Goal: Information Seeking & Learning: Check status

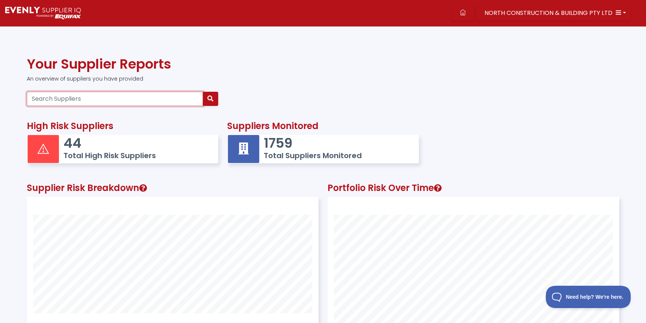
click at [119, 98] on input "Search Suppliers" at bounding box center [115, 99] width 176 height 14
paste input "14611844690"
type input "14611844690"
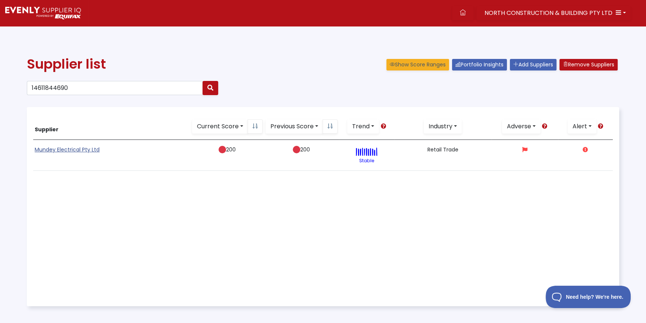
click at [63, 151] on link "Mundey Electrical Pty Ltd" at bounding box center [67, 149] width 65 height 7
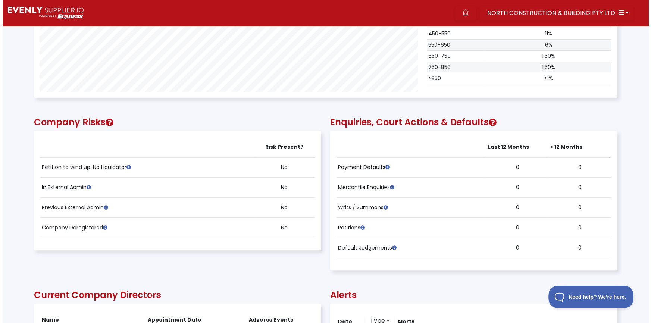
scroll to position [441, 0]
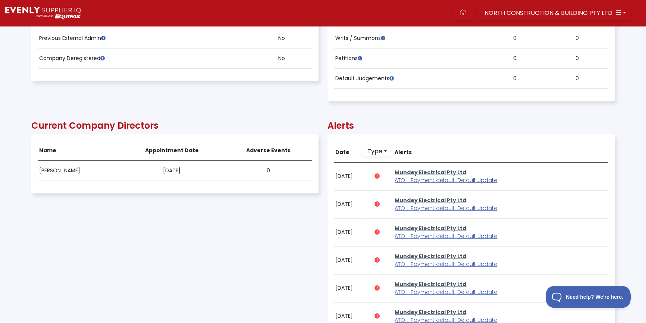
click at [448, 179] on span "ATO - Payment default: Default Update" at bounding box center [446, 179] width 103 height 7
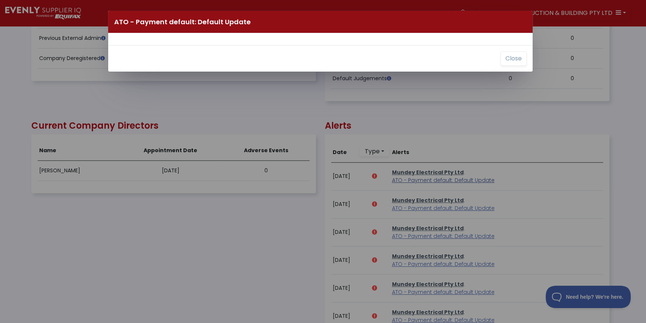
scroll to position [151, 582]
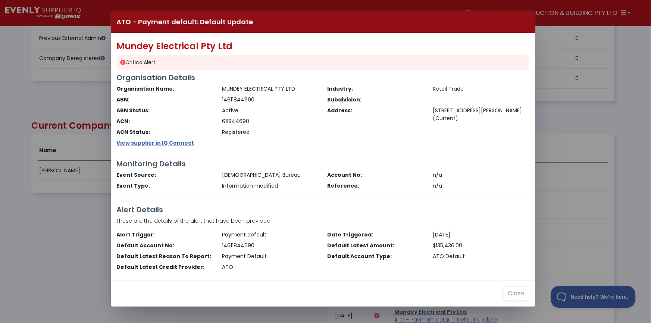
click at [53, 250] on div "ATO - Payment default: Default Update Mundey Electrical Pty Ltd Critical Alert …" at bounding box center [325, 161] width 651 height 323
click at [515, 292] on button "Close" at bounding box center [516, 293] width 26 height 14
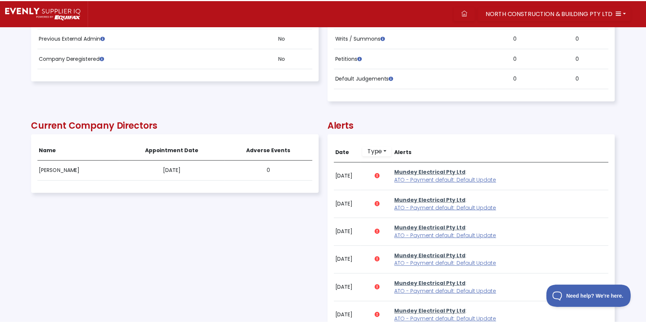
scroll to position [151, 583]
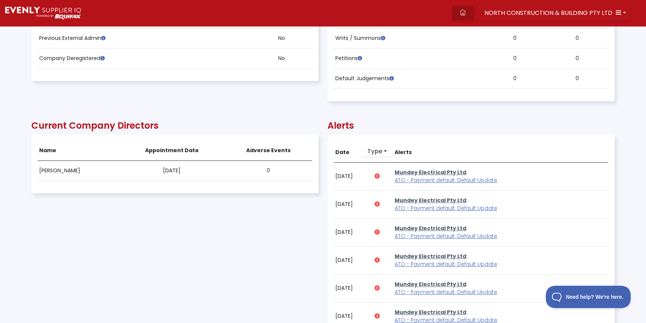
click at [465, 11] on icon at bounding box center [463, 12] width 6 height 6
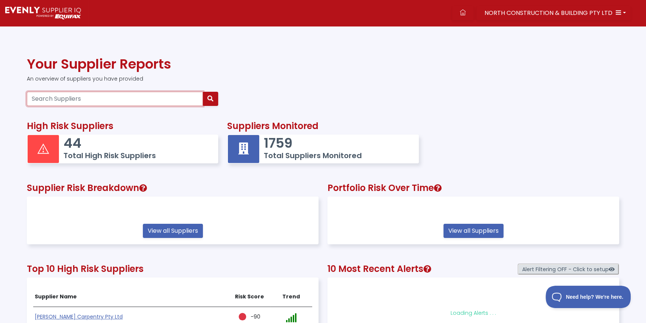
click at [69, 104] on input "Search Suppliers" at bounding box center [115, 99] width 176 height 14
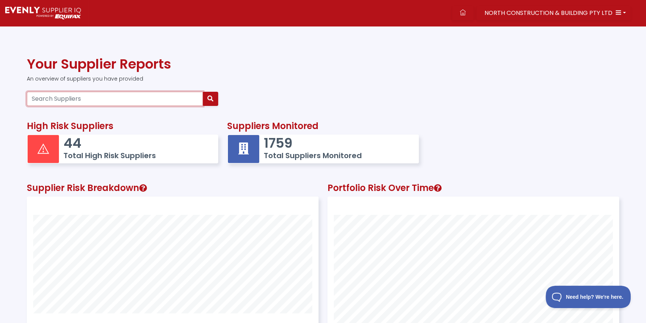
paste input "84617236343"
type input "84617236343"
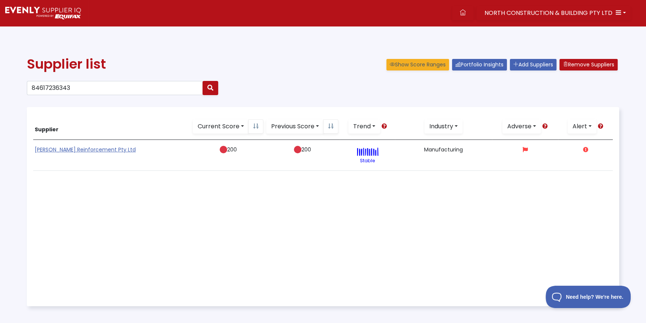
click at [42, 149] on link "[PERSON_NAME] Reinforcement Pty Ltd" at bounding box center [85, 149] width 101 height 7
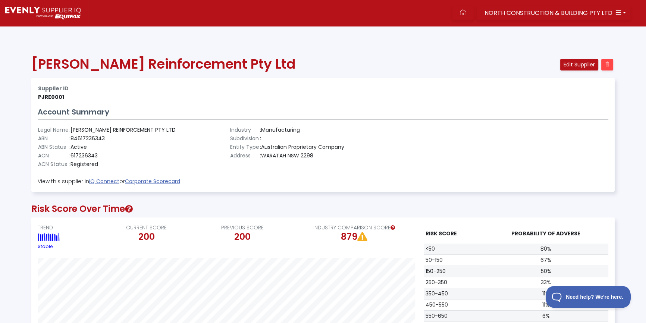
scroll to position [151, 583]
drag, startPoint x: 497, startPoint y: 154, endPoint x: 409, endPoint y: 147, distance: 88.0
click at [497, 154] on div at bounding box center [515, 147] width 192 height 43
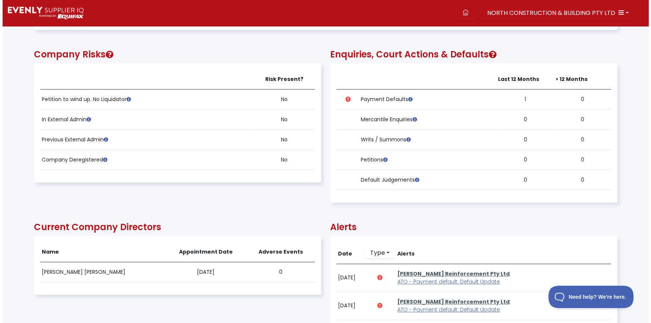
scroll to position [474, 0]
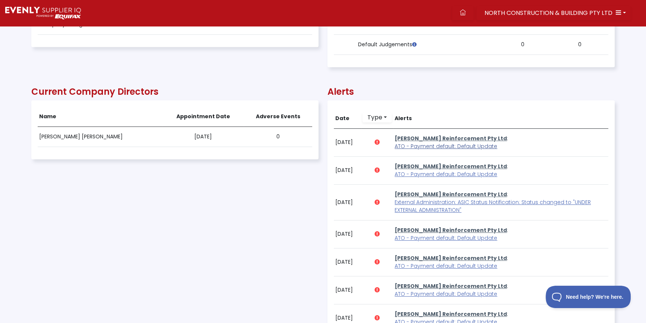
click at [414, 146] on span "ATO - Payment default: Default Update" at bounding box center [446, 145] width 103 height 7
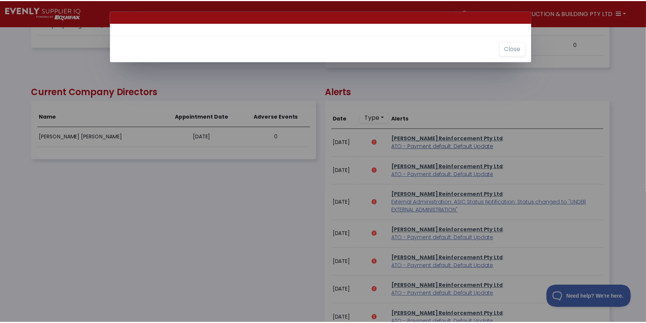
scroll to position [151, 582]
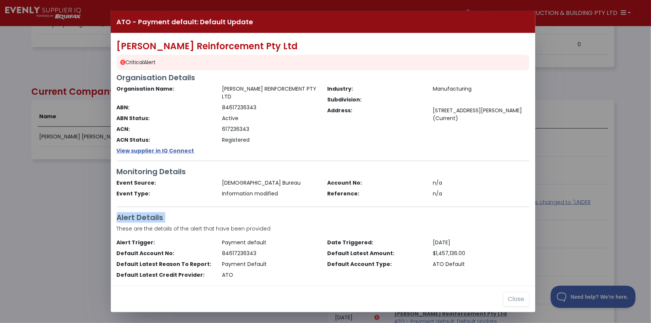
drag, startPoint x: 22, startPoint y: 216, endPoint x: 215, endPoint y: 308, distance: 213.4
click at [25, 216] on div "ATO - Payment default: Default Update [PERSON_NAME] Reinforcement Pty Ltd Criti…" at bounding box center [325, 161] width 651 height 323
drag, startPoint x: 509, startPoint y: 295, endPoint x: 341, endPoint y: 268, distance: 169.7
click at [508, 295] on button "Close" at bounding box center [516, 299] width 26 height 14
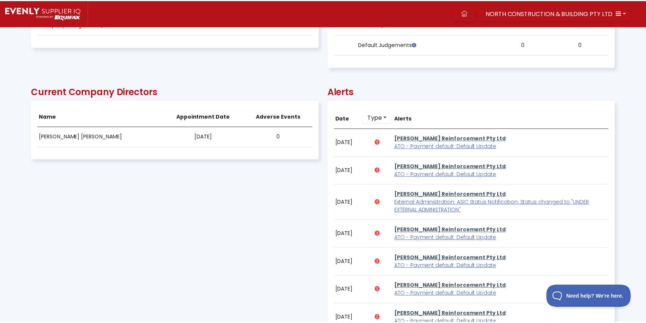
scroll to position [151, 583]
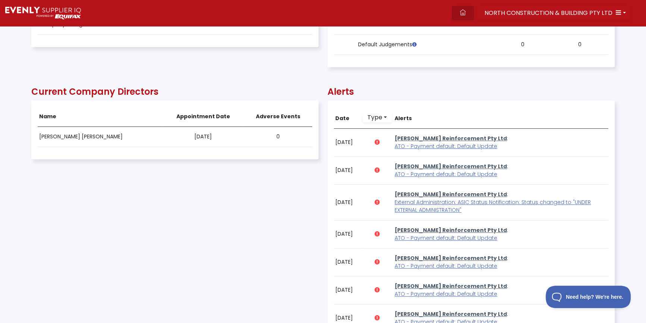
click at [462, 12] on link at bounding box center [463, 13] width 22 height 14
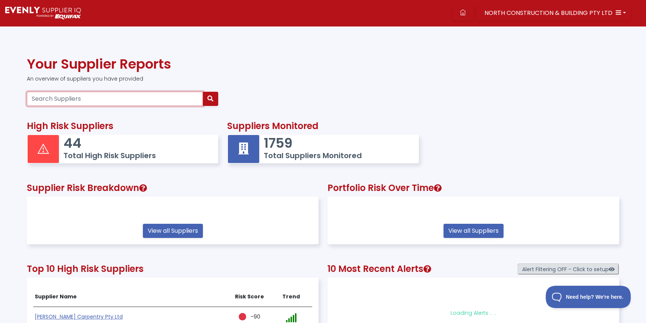
click at [37, 99] on input "Search Suppliers" at bounding box center [115, 99] width 176 height 14
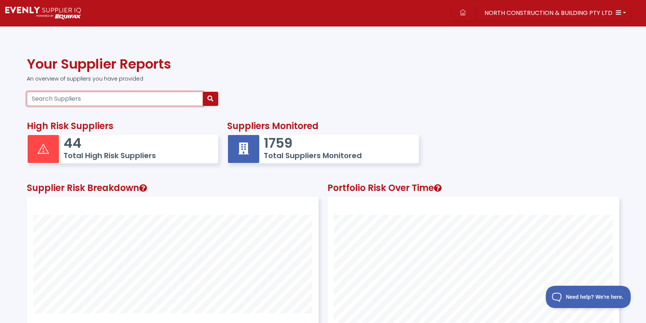
scroll to position [194, 291]
paste input "30647761868"
type input "30647761868"
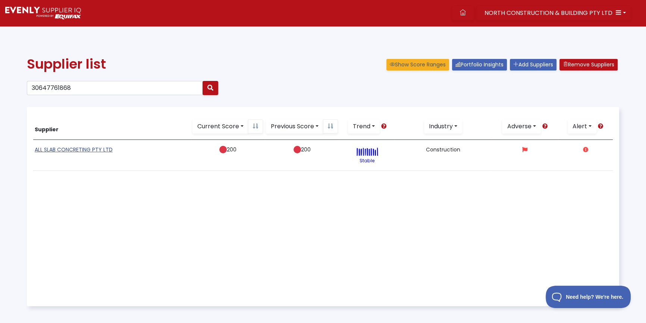
click at [60, 152] on link "ALL SLAB CONCRETING PTY LTD" at bounding box center [74, 149] width 78 height 7
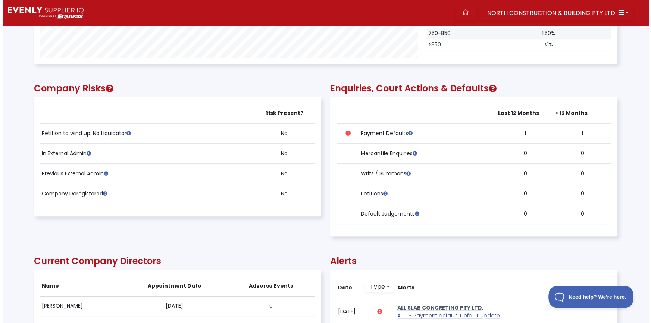
scroll to position [373, 0]
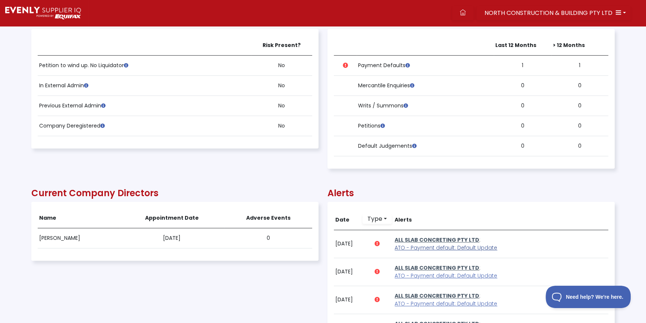
click at [465, 247] on span "ATO - Payment default: Default Update" at bounding box center [446, 247] width 103 height 7
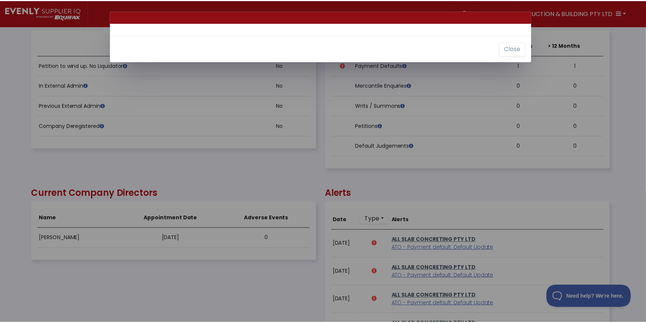
scroll to position [151, 582]
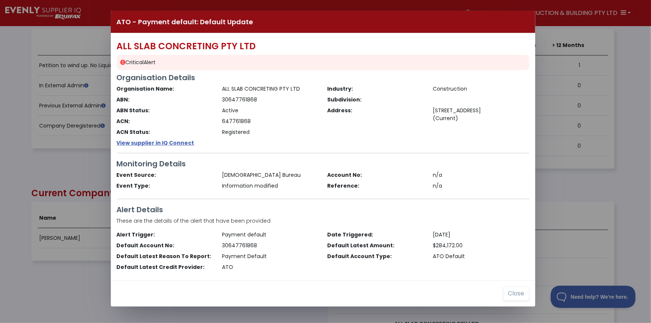
click at [51, 176] on div "ATO - Payment default: Default Update ALL SLAB CONCRETING PTY LTD Critical Aler…" at bounding box center [325, 161] width 651 height 323
drag, startPoint x: 445, startPoint y: 252, endPoint x: 328, endPoint y: 323, distance: 136.4
click at [444, 253] on div "ATO Default" at bounding box center [481, 257] width 106 height 8
drag, startPoint x: 522, startPoint y: 291, endPoint x: 307, endPoint y: 294, distance: 215.6
click at [522, 291] on button "Close" at bounding box center [516, 293] width 26 height 14
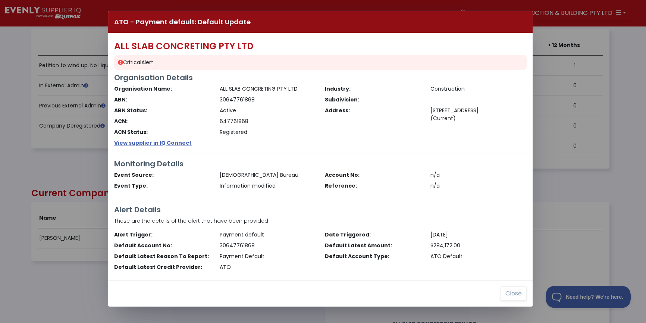
scroll to position [151, 583]
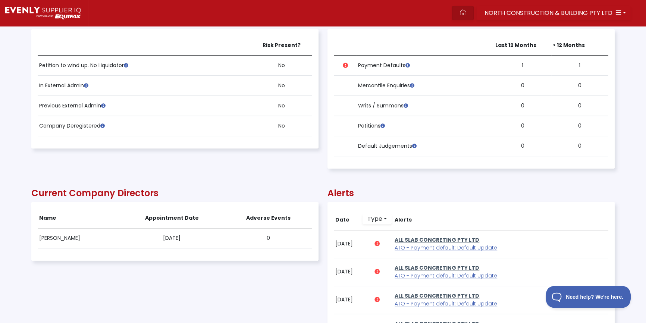
click at [471, 12] on link at bounding box center [463, 13] width 22 height 14
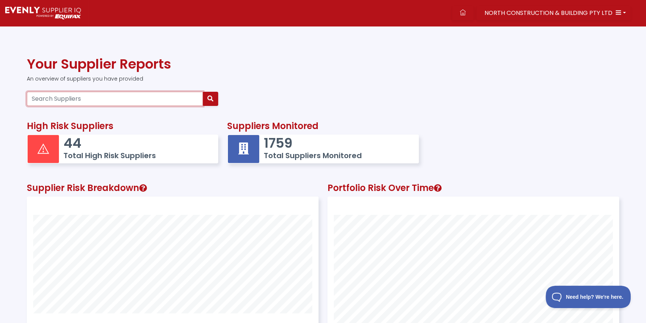
click at [76, 97] on input "Search Suppliers" at bounding box center [115, 99] width 176 height 14
paste input "52155303281"
type input "52155303281"
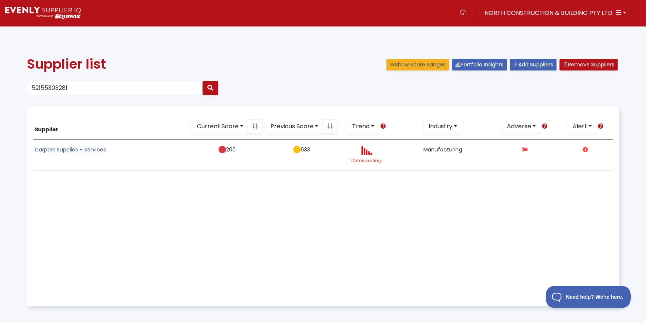
click at [68, 148] on link "Carpark Supplies + Services" at bounding box center [70, 149] width 71 height 7
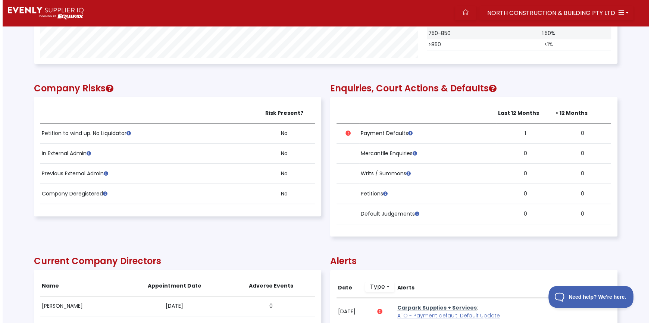
scroll to position [474, 0]
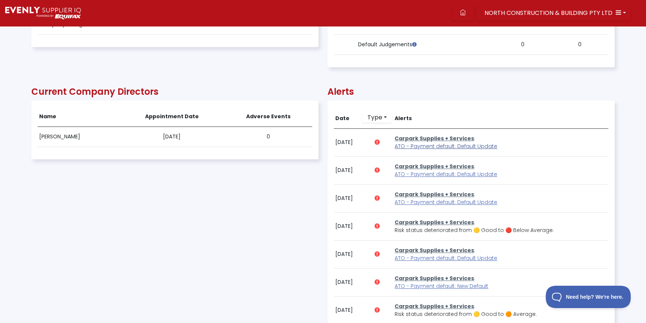
click at [415, 144] on span "ATO - Payment default: Default Update" at bounding box center [446, 145] width 103 height 7
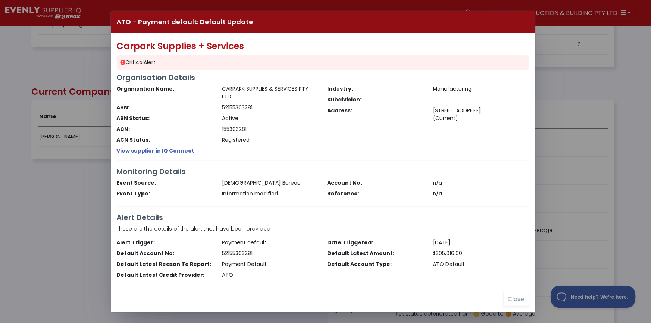
drag, startPoint x: 53, startPoint y: 182, endPoint x: 121, endPoint y: 127, distance: 88.1
click at [53, 182] on div "ATO - Payment default: Default Update Carpark Supplies + Services Critical Aler…" at bounding box center [325, 161] width 651 height 323
click at [511, 302] on button "Close" at bounding box center [516, 299] width 26 height 14
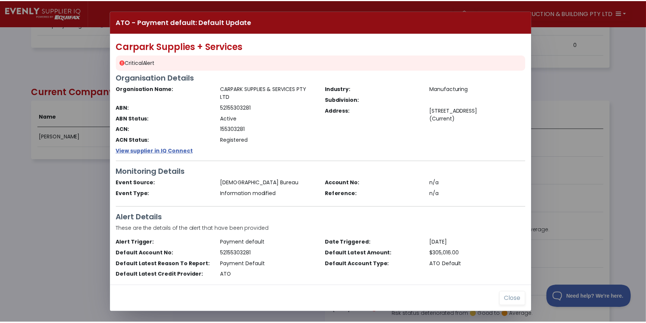
scroll to position [151, 583]
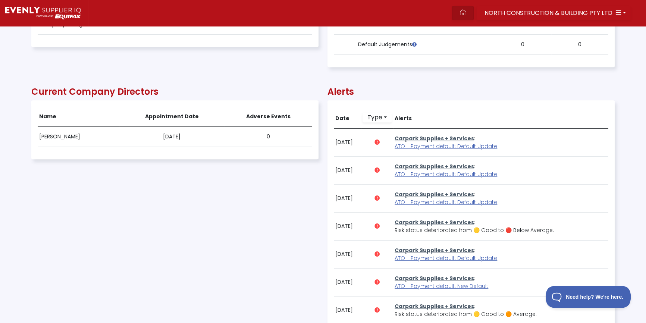
click at [467, 15] on link at bounding box center [463, 13] width 22 height 14
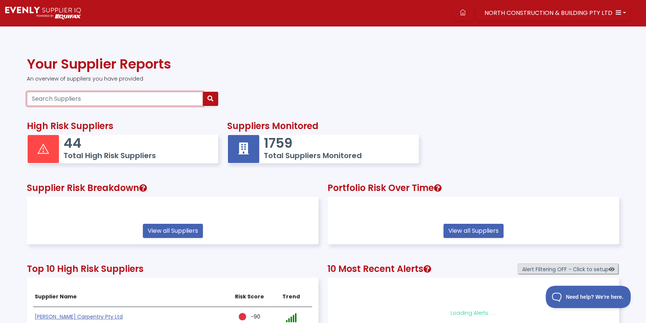
click at [49, 99] on input "Search Suppliers" at bounding box center [115, 99] width 176 height 14
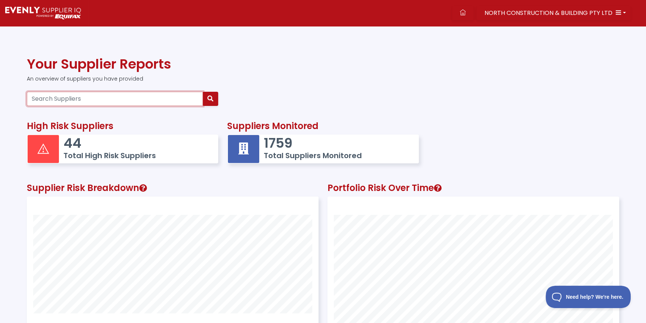
paste input "52604400928"
type input "52604400928"
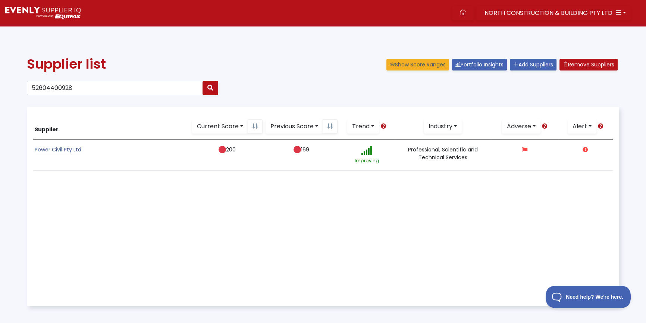
click at [57, 152] on link "Power Civil Pty Ltd" at bounding box center [58, 149] width 47 height 7
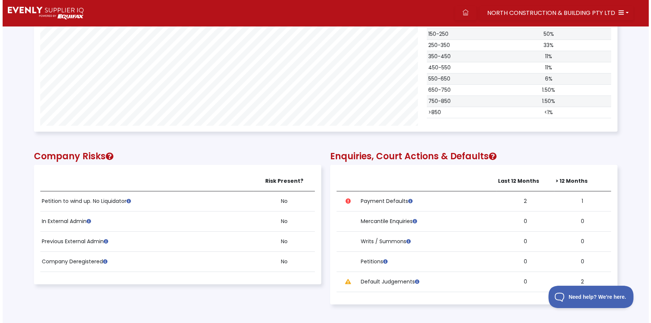
scroll to position [474, 0]
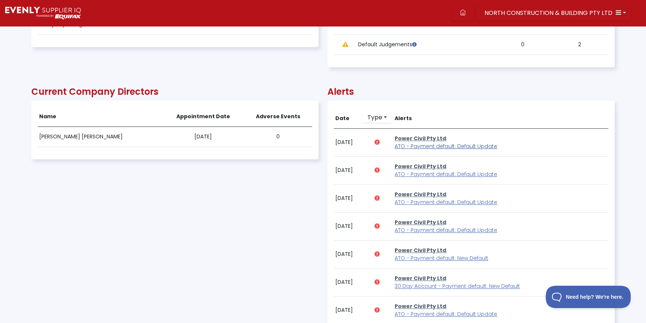
click at [409, 145] on span "ATO - Payment default: Default Update" at bounding box center [446, 145] width 103 height 7
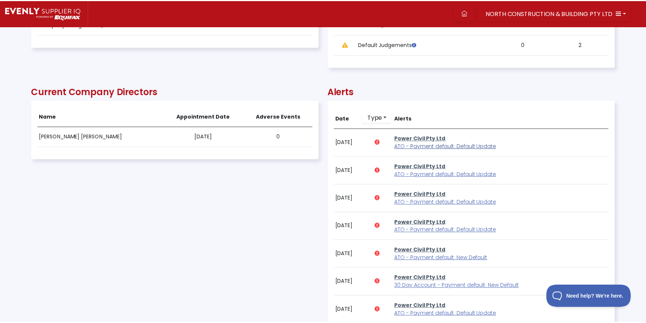
scroll to position [151, 582]
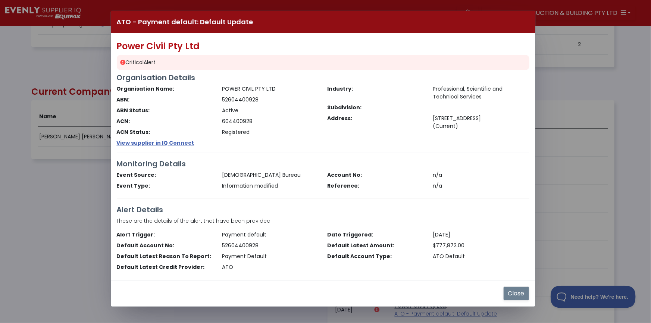
click at [512, 293] on button "Close" at bounding box center [516, 293] width 26 height 14
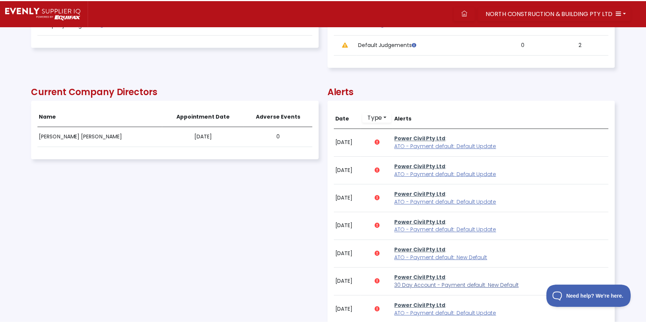
scroll to position [151, 583]
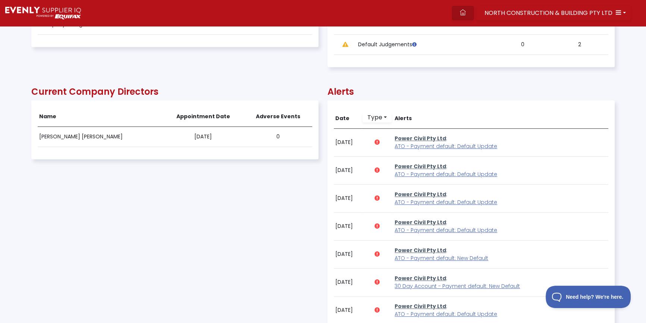
click at [470, 11] on link at bounding box center [463, 13] width 22 height 14
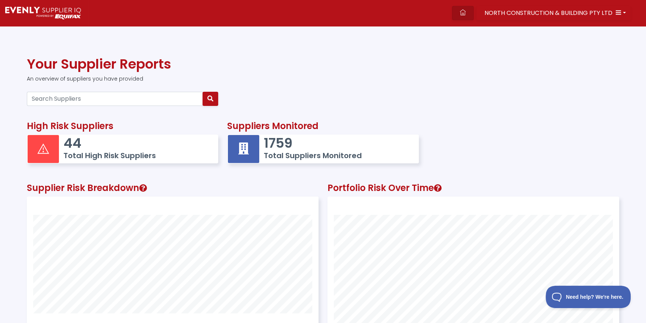
scroll to position [194, 291]
click at [468, 16] on link at bounding box center [463, 13] width 22 height 14
click at [49, 100] on input "Search Suppliers" at bounding box center [115, 99] width 176 height 14
paste input "62633562615"
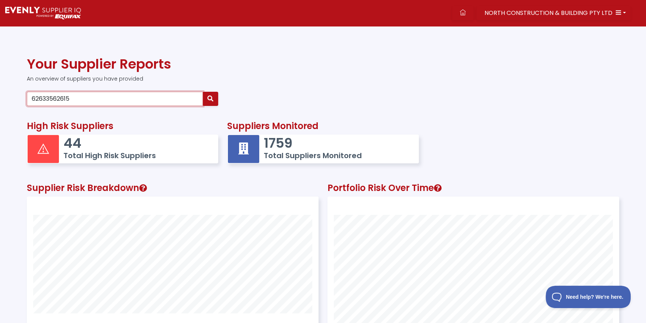
type input "62633562615"
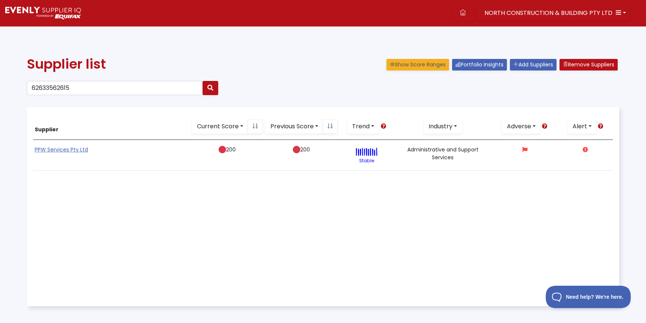
click at [52, 149] on link "PPW Services Pty Ltd" at bounding box center [61, 149] width 53 height 7
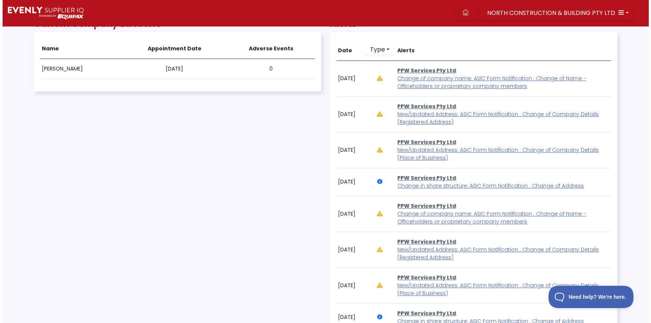
scroll to position [644, 0]
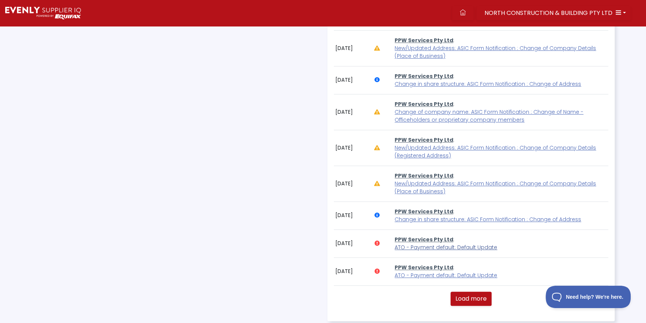
click at [433, 247] on span "ATO - Payment default: Default Update" at bounding box center [446, 247] width 103 height 7
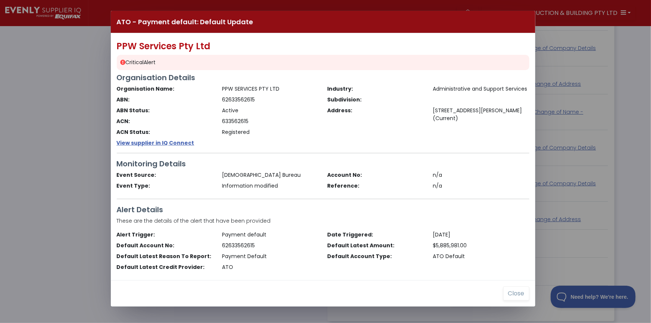
click at [31, 242] on div "ATO - Payment default: Default Update PPW Services Pty Ltd Critical Alert Organ…" at bounding box center [325, 161] width 651 height 323
click at [515, 294] on button "Close" at bounding box center [516, 293] width 26 height 14
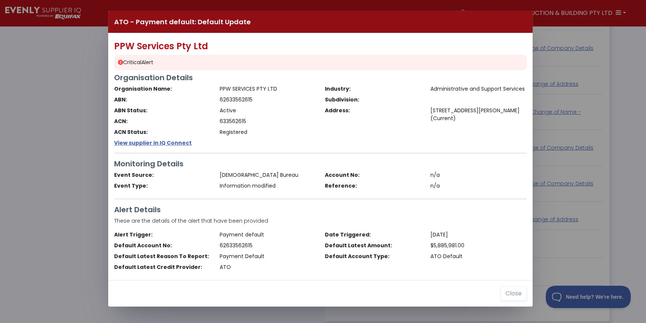
scroll to position [151, 583]
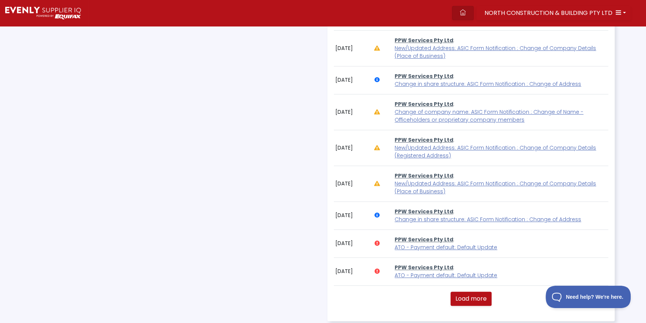
click at [466, 12] on icon at bounding box center [463, 12] width 6 height 6
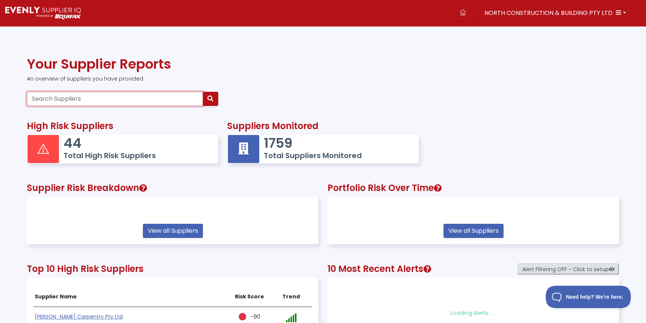
click at [116, 101] on input "Search Suppliers" at bounding box center [115, 99] width 176 height 14
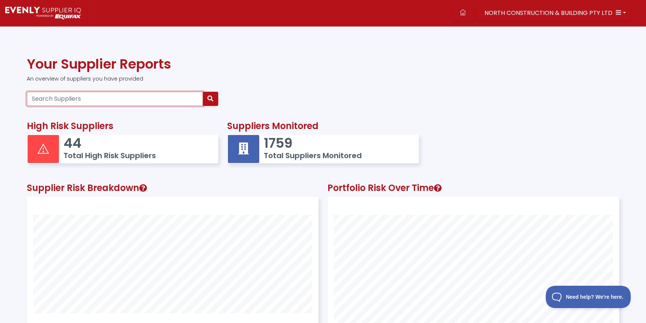
scroll to position [194, 291]
paste input "95230306789"
type input "95230306789"
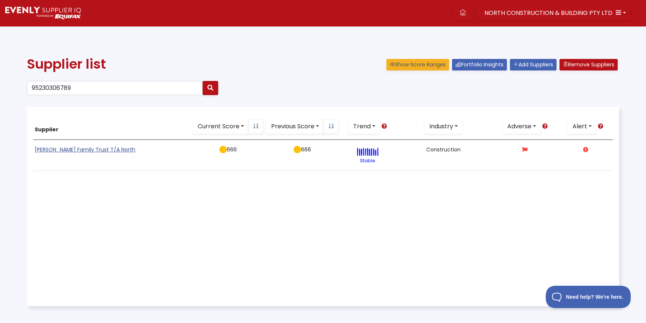
click at [61, 149] on link "[PERSON_NAME] Family Trust T/A North" at bounding box center [85, 149] width 101 height 7
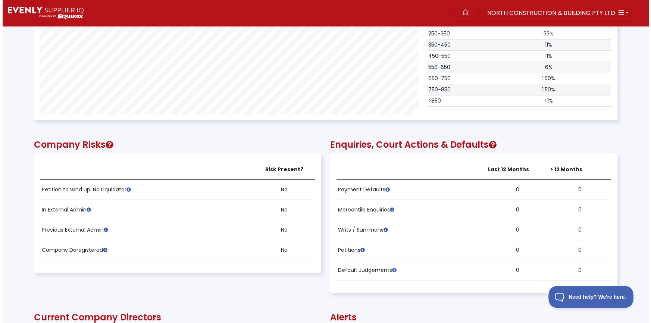
scroll to position [542, 0]
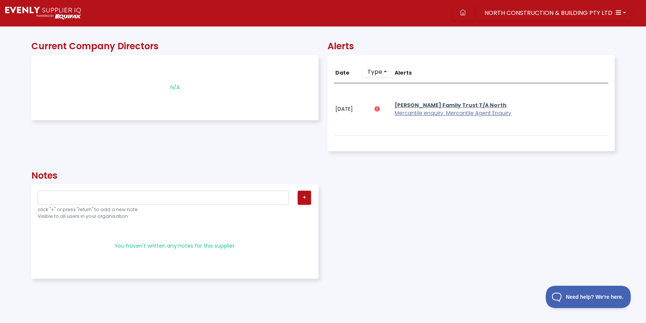
click at [418, 112] on span "Mercantile enquiry: Mercantile Agent Enquiry" at bounding box center [453, 112] width 117 height 7
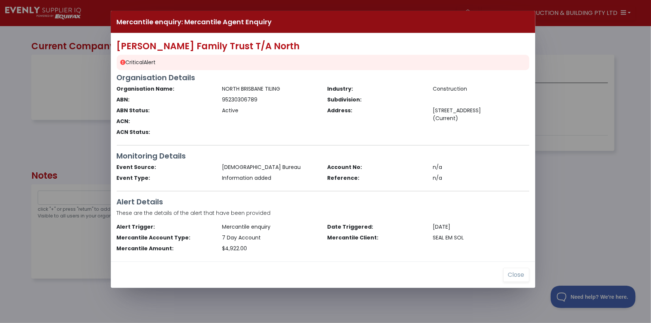
click at [44, 151] on div "Mercantile enquiry: Mercantile Agent Enquiry [PERSON_NAME] Family Trust T/A Nor…" at bounding box center [325, 161] width 651 height 323
drag, startPoint x: 517, startPoint y: 279, endPoint x: 490, endPoint y: 191, distance: 91.8
click at [517, 279] on button "Close" at bounding box center [516, 275] width 26 height 14
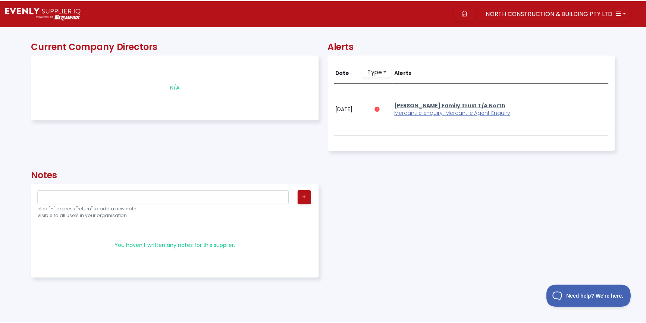
scroll to position [151, 583]
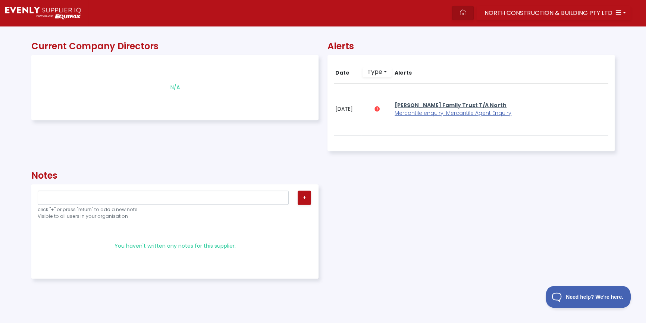
click at [466, 12] on icon at bounding box center [463, 12] width 6 height 6
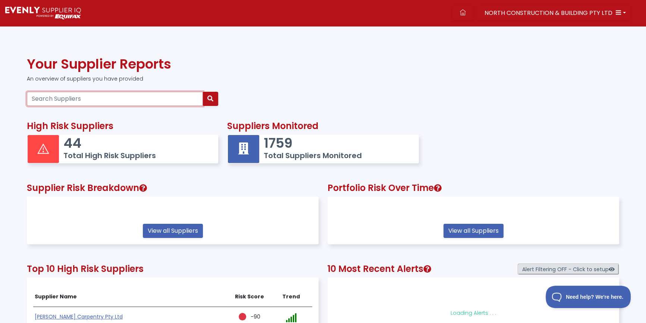
drag, startPoint x: 155, startPoint y: 102, endPoint x: 154, endPoint y: 98, distance: 4.1
click at [155, 102] on input "Search Suppliers" at bounding box center [115, 99] width 176 height 14
paste input "64657487691"
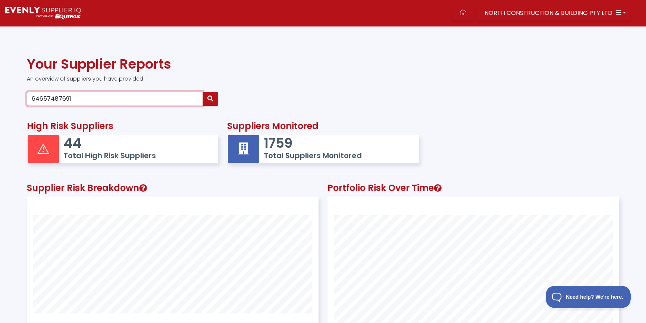
type input "64657487691"
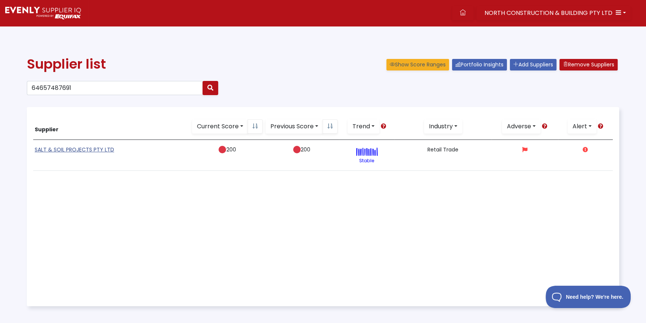
click at [68, 147] on link "SALT & SOIL PROJECTS PTY LTD" at bounding box center [74, 149] width 79 height 7
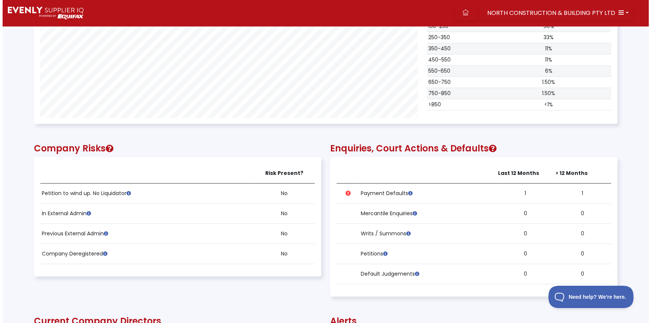
scroll to position [441, 0]
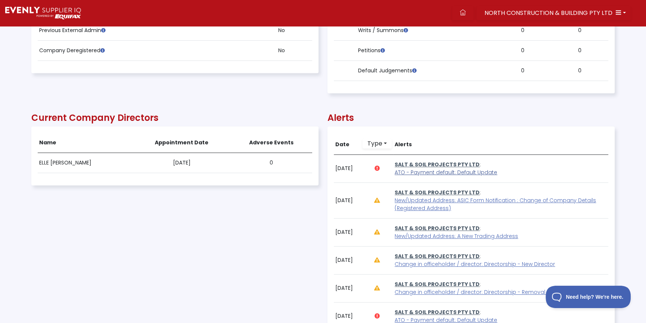
click at [423, 169] on span "ATO - Payment default: Default Update" at bounding box center [446, 172] width 103 height 7
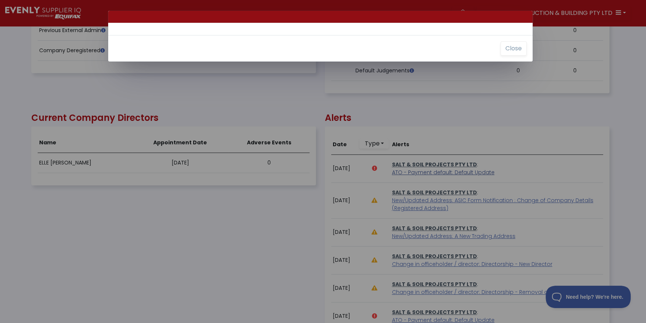
scroll to position [151, 582]
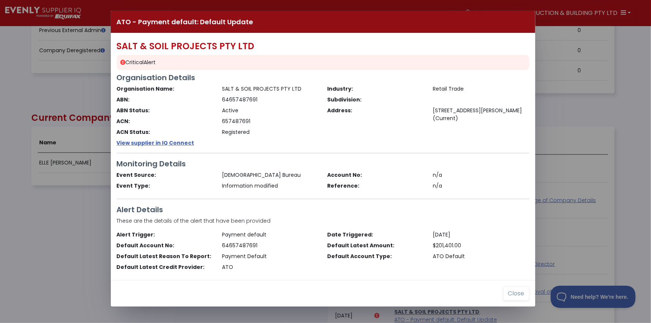
click at [48, 214] on div "ATO - Payment default: Default Update SALT & SOIL PROJECTS PTY LTD Critical Ale…" at bounding box center [325, 161] width 651 height 323
click at [518, 294] on button "Close" at bounding box center [516, 293] width 26 height 14
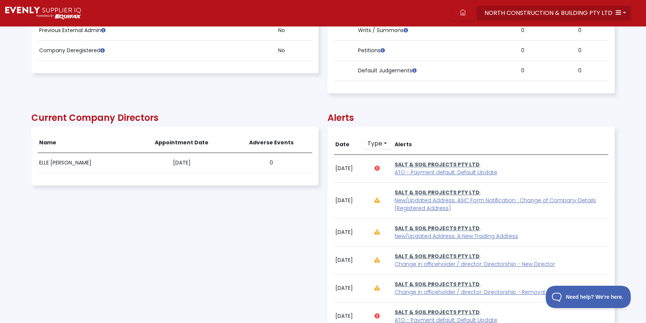
scroll to position [151, 583]
click at [464, 16] on link at bounding box center [463, 13] width 22 height 14
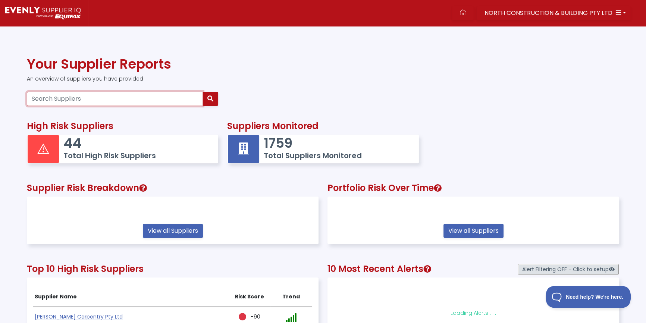
click at [71, 99] on input "Search Suppliers" at bounding box center [115, 99] width 176 height 14
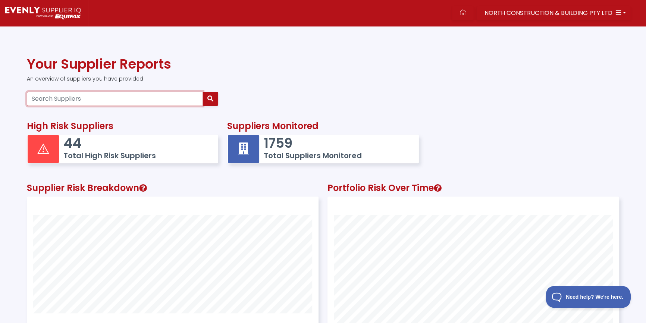
paste input "85167917651"
type input "85167917651"
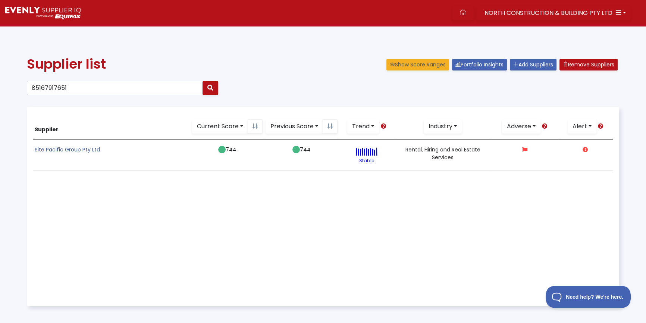
click at [69, 151] on link "Site Pacific Group Pty Ltd" at bounding box center [67, 149] width 65 height 7
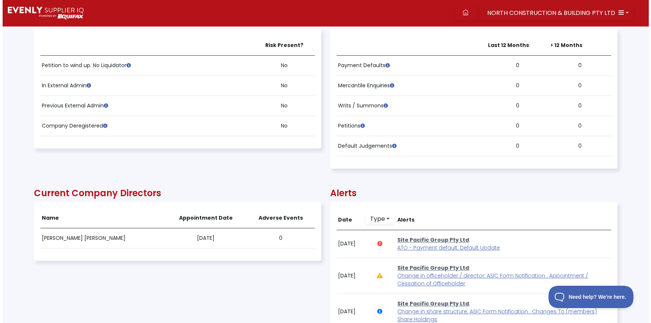
scroll to position [474, 0]
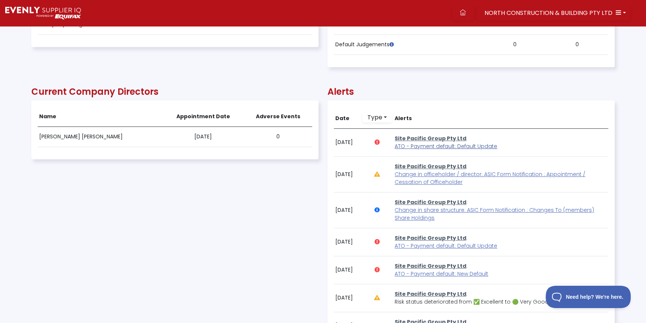
click at [463, 146] on span "ATO - Payment default: Default Update" at bounding box center [446, 145] width 103 height 7
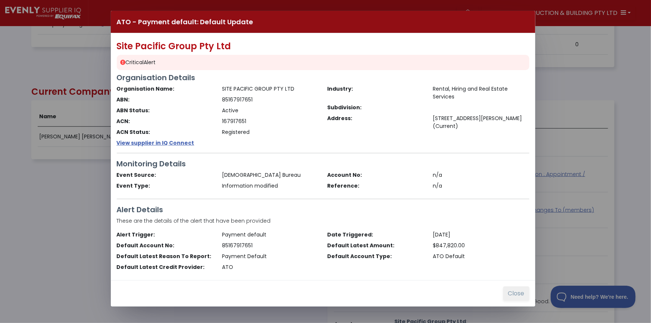
click at [509, 295] on button "Close" at bounding box center [516, 293] width 26 height 14
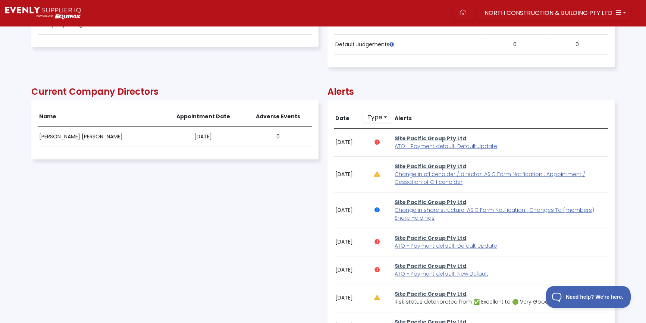
scroll to position [151, 583]
click at [470, 15] on link at bounding box center [463, 13] width 22 height 14
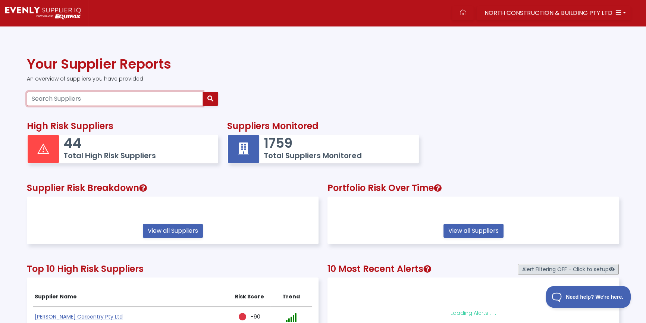
click at [48, 101] on input "Search Suppliers" at bounding box center [115, 99] width 176 height 14
paste input "85167917651"
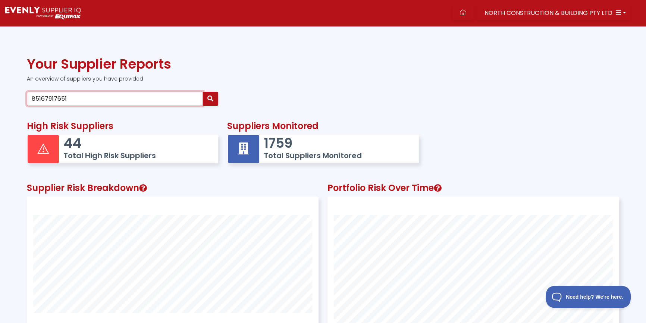
type input "85167917651"
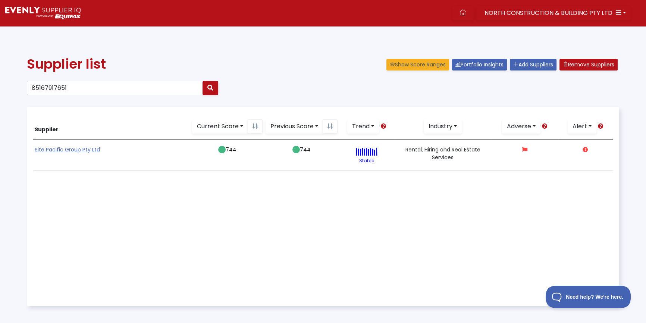
click at [54, 149] on link "Site Pacific Group Pty Ltd" at bounding box center [67, 149] width 65 height 7
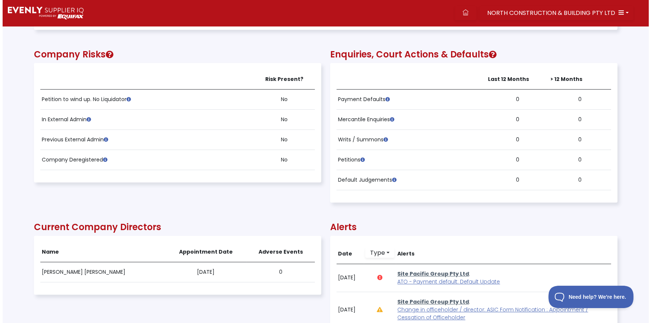
scroll to position [474, 0]
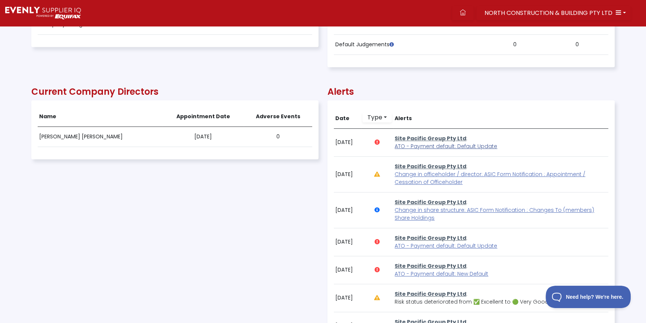
click at [433, 146] on span "ATO - Payment default: Default Update" at bounding box center [446, 145] width 103 height 7
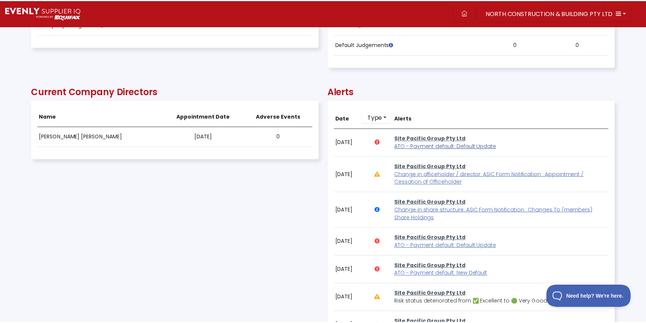
scroll to position [151, 582]
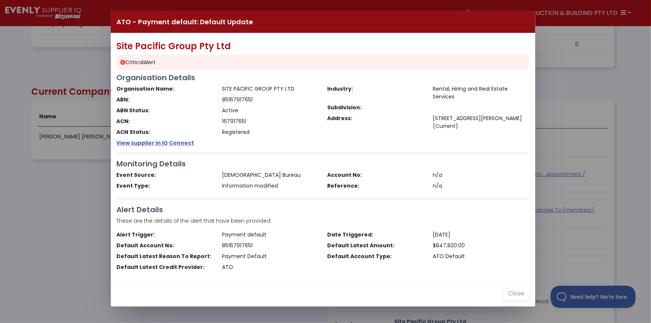
drag, startPoint x: 59, startPoint y: 214, endPoint x: 201, endPoint y: 202, distance: 142.7
click at [58, 215] on div "ATO - Payment default: Default Update Site Pacific Group Pty Ltd Critical Alert…" at bounding box center [325, 161] width 651 height 323
drag, startPoint x: 515, startPoint y: 293, endPoint x: 279, endPoint y: 256, distance: 238.7
click at [511, 292] on button "Close" at bounding box center [516, 293] width 26 height 14
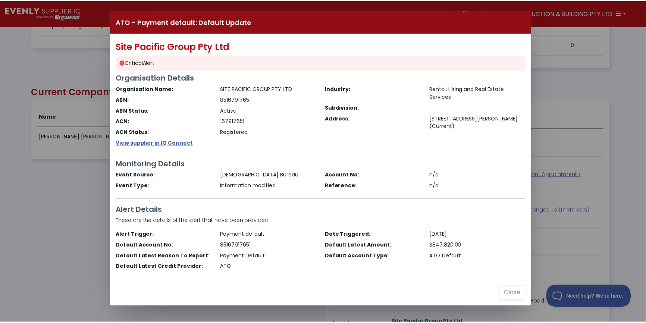
scroll to position [151, 583]
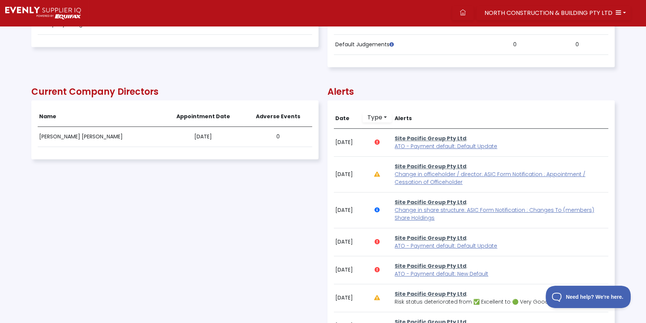
click at [132, 218] on div "Current Company Directors Name Appointment Date Adverse Events [PERSON_NAME] [P…" at bounding box center [174, 247] width 287 height 344
drag, startPoint x: 469, startPoint y: 18, endPoint x: 434, endPoint y: 26, distance: 36.0
click at [469, 18] on link at bounding box center [463, 13] width 22 height 14
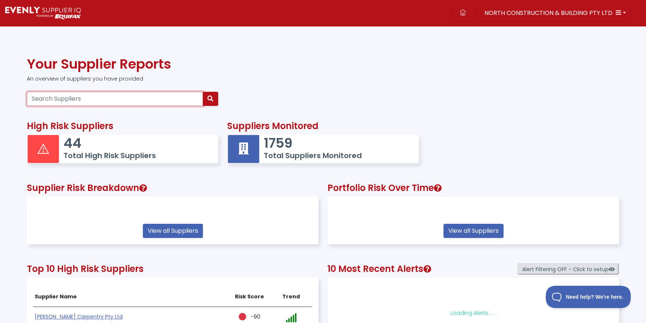
click at [93, 101] on input "Search Suppliers" at bounding box center [115, 99] width 176 height 14
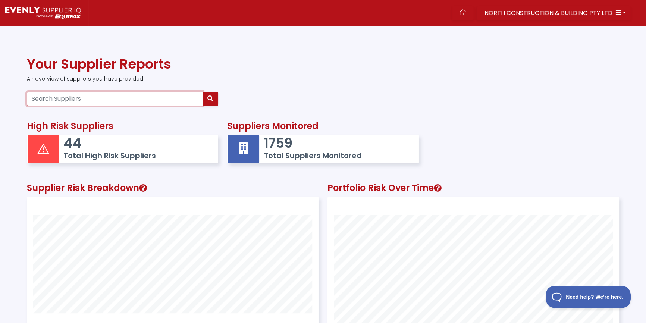
scroll to position [194, 291]
paste input "85167917651"
type input "85167917651"
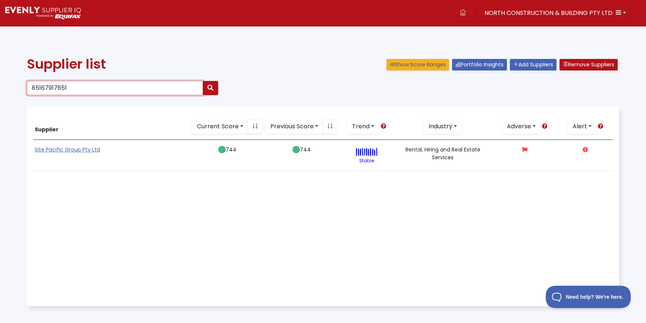
drag, startPoint x: 77, startPoint y: 85, endPoint x: -169, endPoint y: 39, distance: 249.8
click at [0, 39] on html "NORTH CONSTRUCTION & BUILDING PTY LTD Dashboard Portfolio Insights All Alerts S…" at bounding box center [323, 199] width 646 height 398
paste input "27604057829"
type input "27604057829"
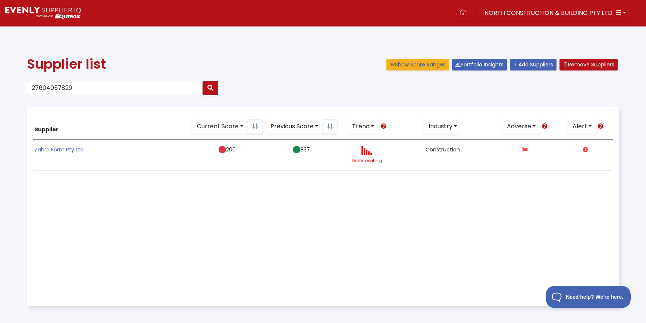
click at [65, 148] on link "Zahra Form Pty Ltd" at bounding box center [59, 149] width 49 height 7
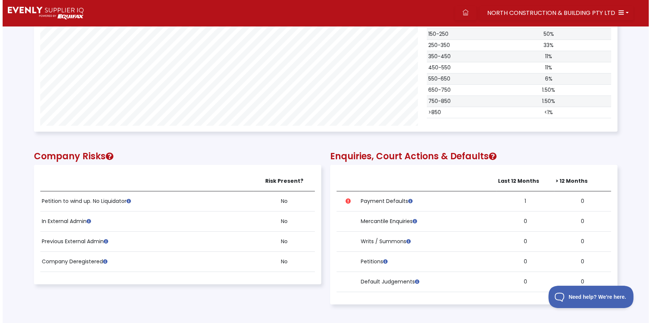
scroll to position [373, 0]
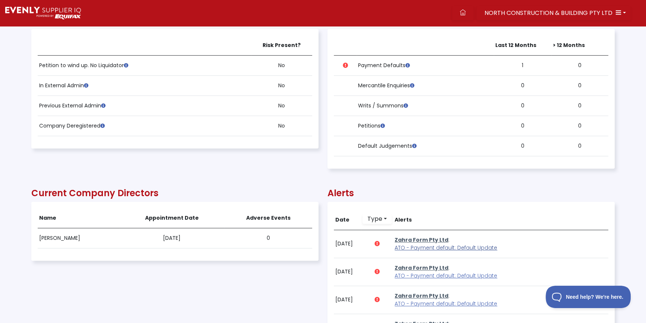
click at [422, 248] on span "ATO - Payment default: Default Update" at bounding box center [446, 247] width 103 height 7
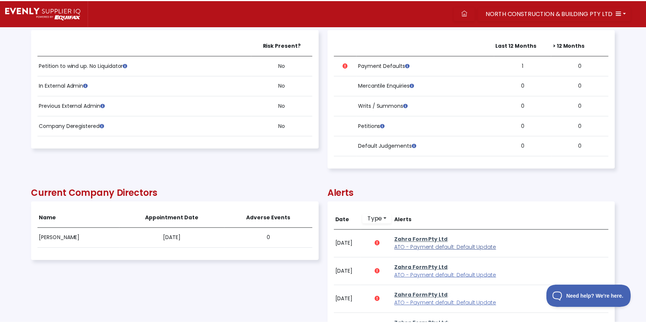
scroll to position [151, 582]
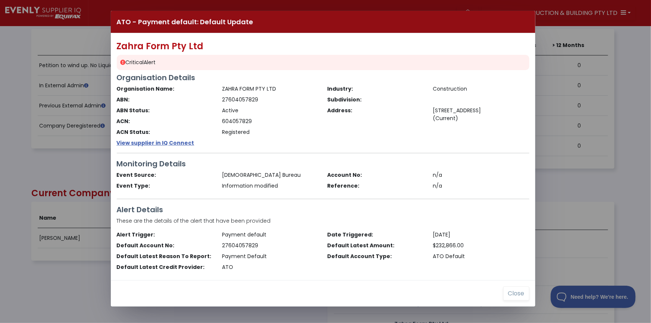
click at [62, 179] on div "ATO - Payment default: Default Update Zahra Form Pty Ltd Critical Alert Organis…" at bounding box center [325, 161] width 651 height 323
click at [520, 291] on button "Close" at bounding box center [516, 293] width 26 height 14
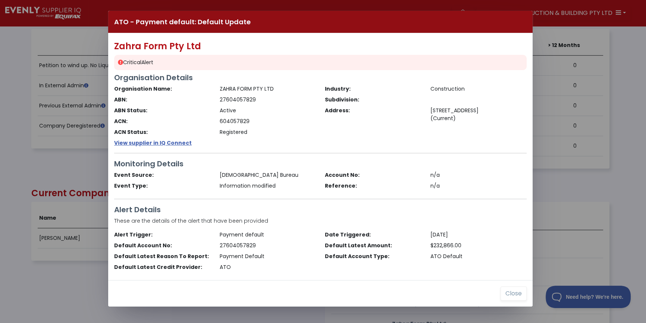
scroll to position [151, 583]
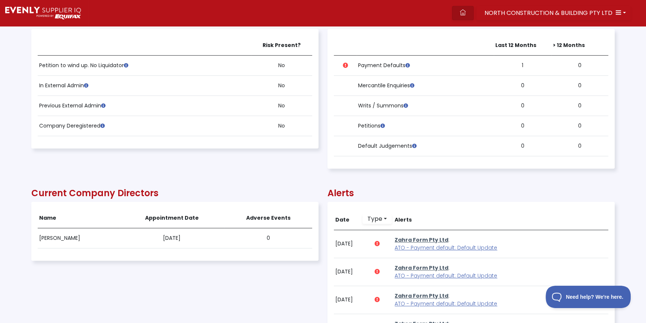
click at [461, 9] on link at bounding box center [463, 13] width 22 height 14
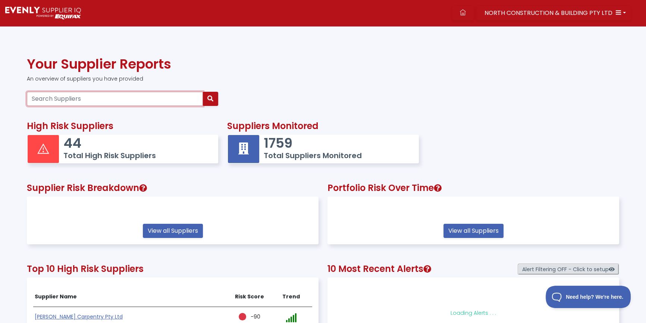
click at [78, 98] on input "Search Suppliers" at bounding box center [115, 99] width 176 height 14
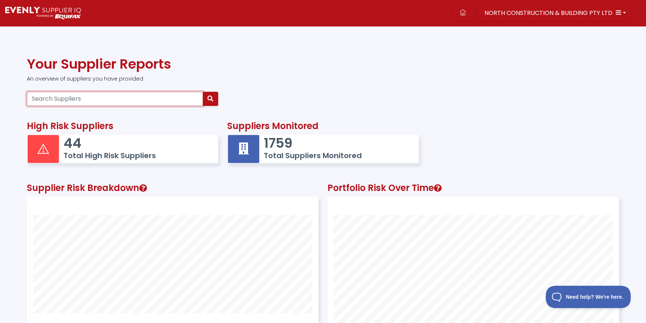
paste input "95659033208"
type input "95659033208."
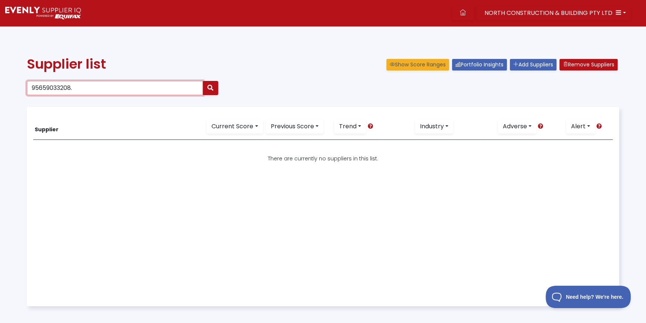
click at [78, 86] on input "95659033208." at bounding box center [115, 88] width 176 height 14
type input "95659033208"
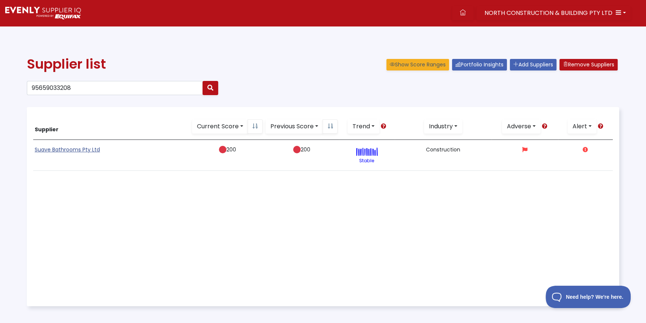
drag, startPoint x: 67, startPoint y: 147, endPoint x: 76, endPoint y: 147, distance: 9.3
click at [67, 147] on link "Suave Bathrooms Pty Ltd" at bounding box center [67, 149] width 65 height 7
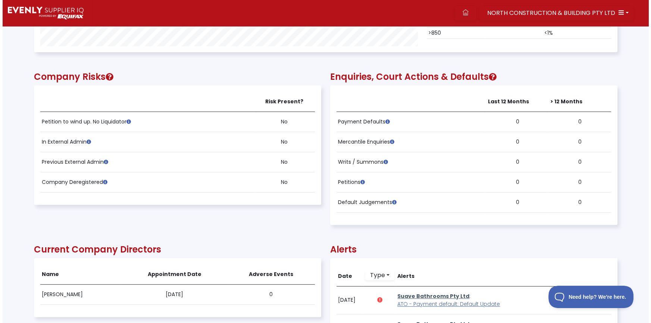
scroll to position [474, 0]
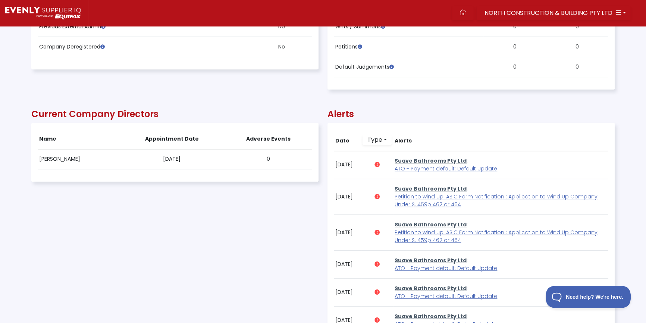
click at [432, 164] on p "Suave Bathrooms Pty Ltd : ATO - Payment default: Default Update" at bounding box center [501, 165] width 212 height 16
click at [432, 167] on span "ATO - Payment default: Default Update" at bounding box center [446, 168] width 103 height 7
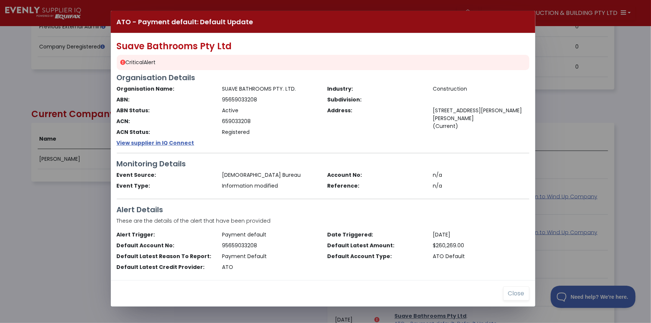
drag, startPoint x: 32, startPoint y: 231, endPoint x: 36, endPoint y: 231, distance: 3.8
click at [34, 231] on div "ATO - Payment default: Default Update Suave Bathrooms Pty Ltd Critical Alert Or…" at bounding box center [325, 161] width 651 height 323
click at [511, 297] on button "Close" at bounding box center [516, 293] width 26 height 14
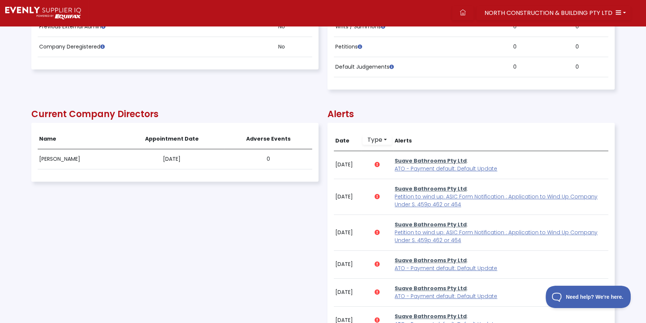
scroll to position [151, 583]
click at [466, 5] on div "NORTH CONSTRUCTION & BUILDING PTY LTD Dashboard Portfolio Insights All Alerts S…" at bounding box center [367, 13] width 558 height 26
click at [465, 13] on icon at bounding box center [463, 12] width 6 height 6
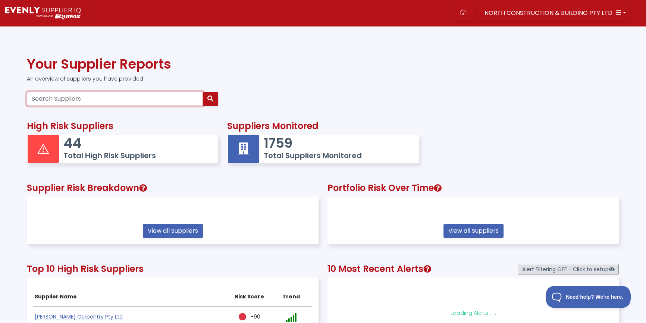
click at [90, 98] on input "Search Suppliers" at bounding box center [115, 99] width 176 height 14
paste input "SUMM0003"
type input "SUMM0003"
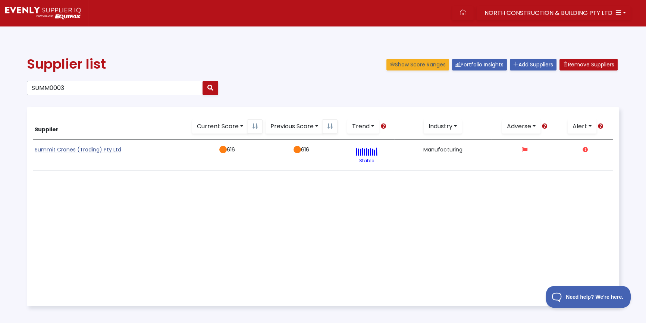
click at [85, 153] on link "Summit Cranes (Trading) Pty Ltd" at bounding box center [78, 149] width 87 height 7
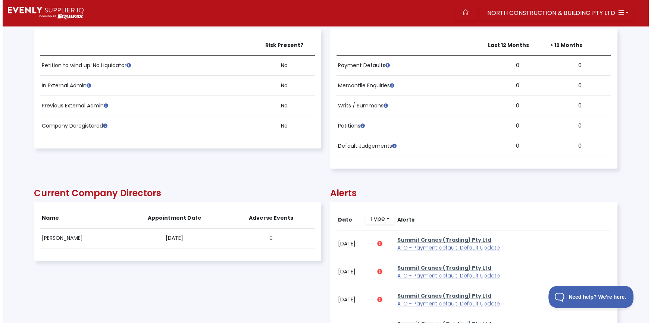
scroll to position [407, 0]
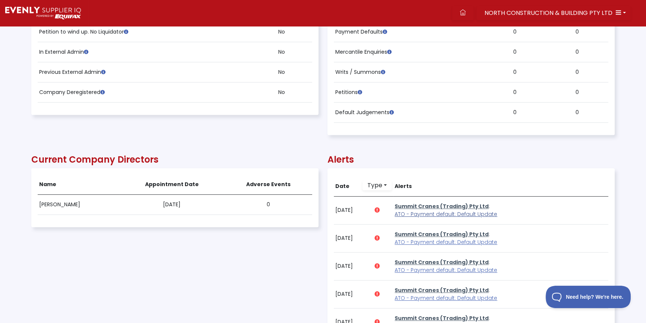
click at [436, 213] on span "ATO - Payment default: Default Update" at bounding box center [446, 213] width 103 height 7
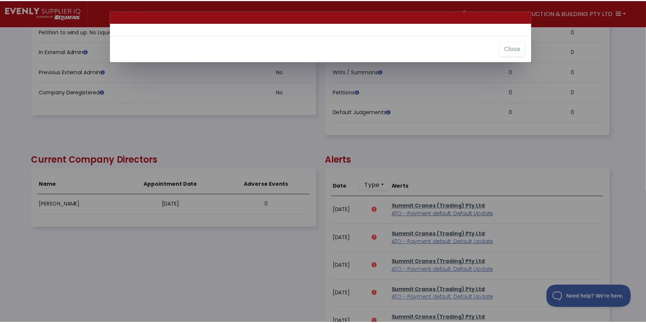
scroll to position [151, 582]
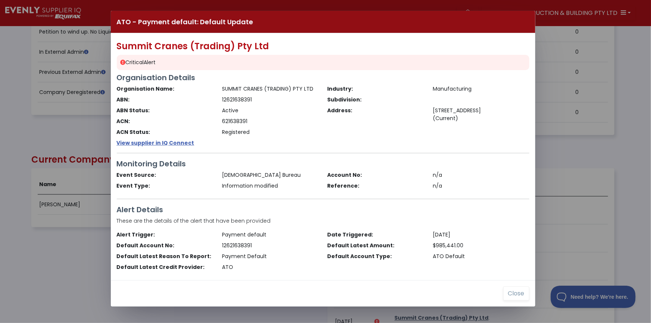
click at [29, 240] on div "ATO - Payment default: Default Update Summit Cranes (Trading) Pty Ltd Critical …" at bounding box center [325, 161] width 651 height 323
drag, startPoint x: 511, startPoint y: 294, endPoint x: 514, endPoint y: 7, distance: 286.5
click at [512, 290] on button "Close" at bounding box center [516, 293] width 26 height 14
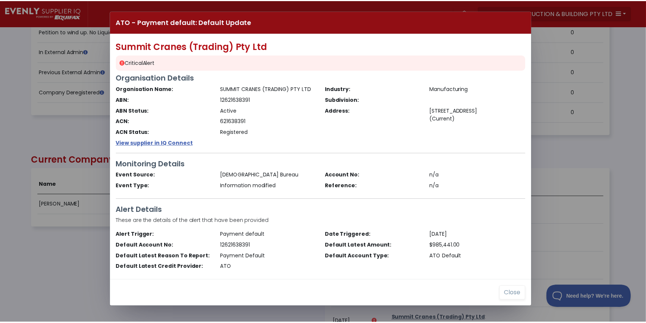
scroll to position [151, 583]
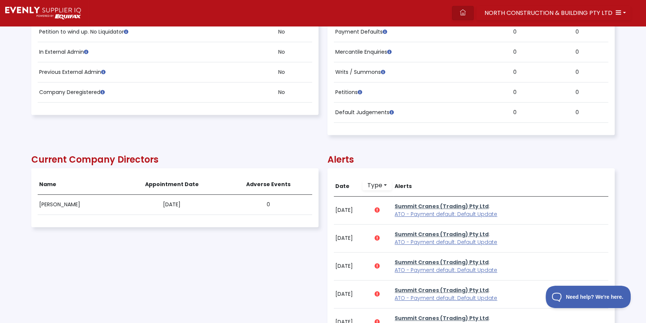
click at [469, 14] on link at bounding box center [463, 13] width 22 height 14
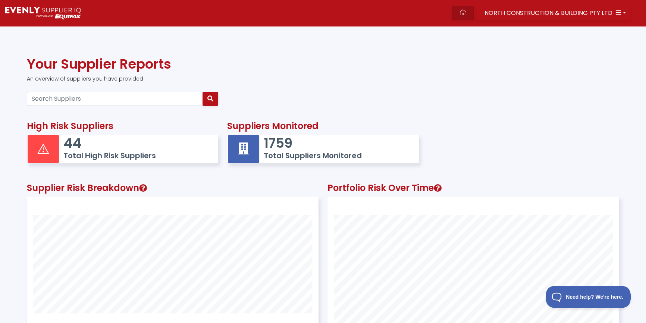
scroll to position [194, 291]
click at [461, 15] on link at bounding box center [463, 13] width 22 height 14
drag, startPoint x: 66, startPoint y: 100, endPoint x: 572, endPoint y: 16, distance: 513.1
click at [67, 99] on input "Search Suppliers" at bounding box center [115, 99] width 176 height 14
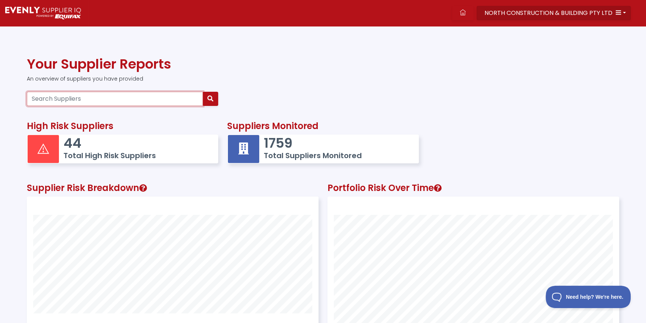
paste input "16669328876"
type input "16669328876"
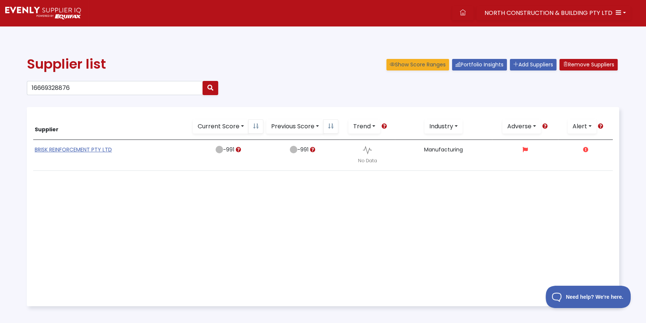
click at [75, 153] on link "BRISK REINFORCEMENT PTY LTD" at bounding box center [73, 149] width 77 height 7
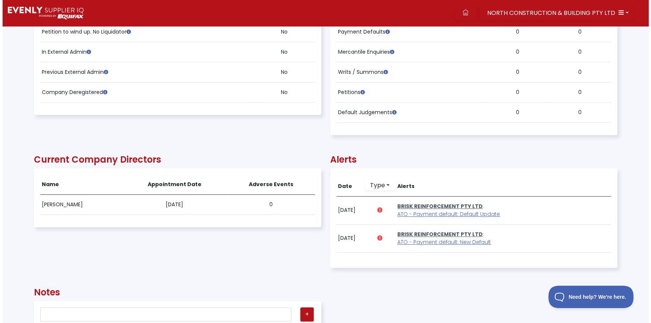
scroll to position [542, 0]
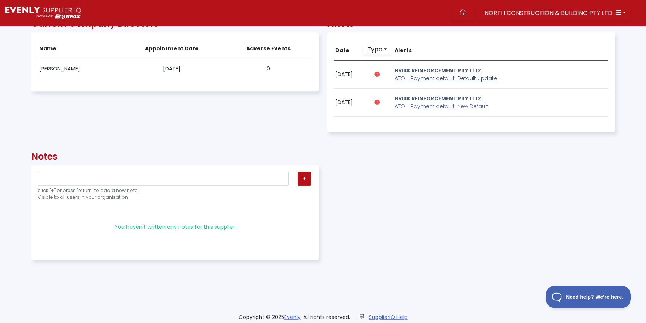
click at [414, 76] on span "ATO - Payment default: Default Update" at bounding box center [446, 78] width 103 height 7
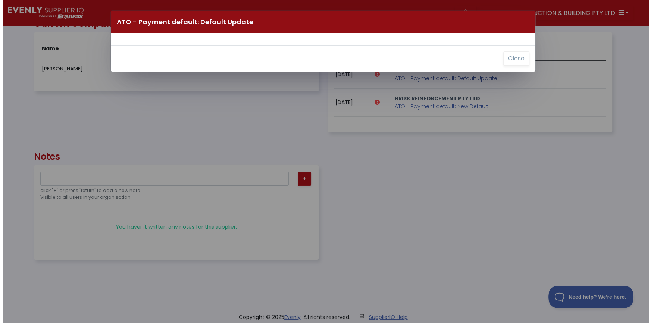
scroll to position [151, 582]
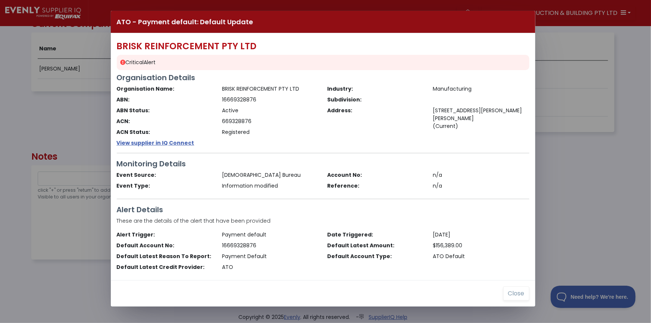
click at [265, 141] on div "BRISK REINFORCEMENT PTY LTD Critical Alert Organisation Details Organisation Na…" at bounding box center [323, 156] width 424 height 247
click at [65, 120] on div "ATO - Payment default: Default Update BRISK REINFORCEMENT PTY LTD Critical Aler…" at bounding box center [325, 161] width 651 height 323
